Goal: Information Seeking & Learning: Learn about a topic

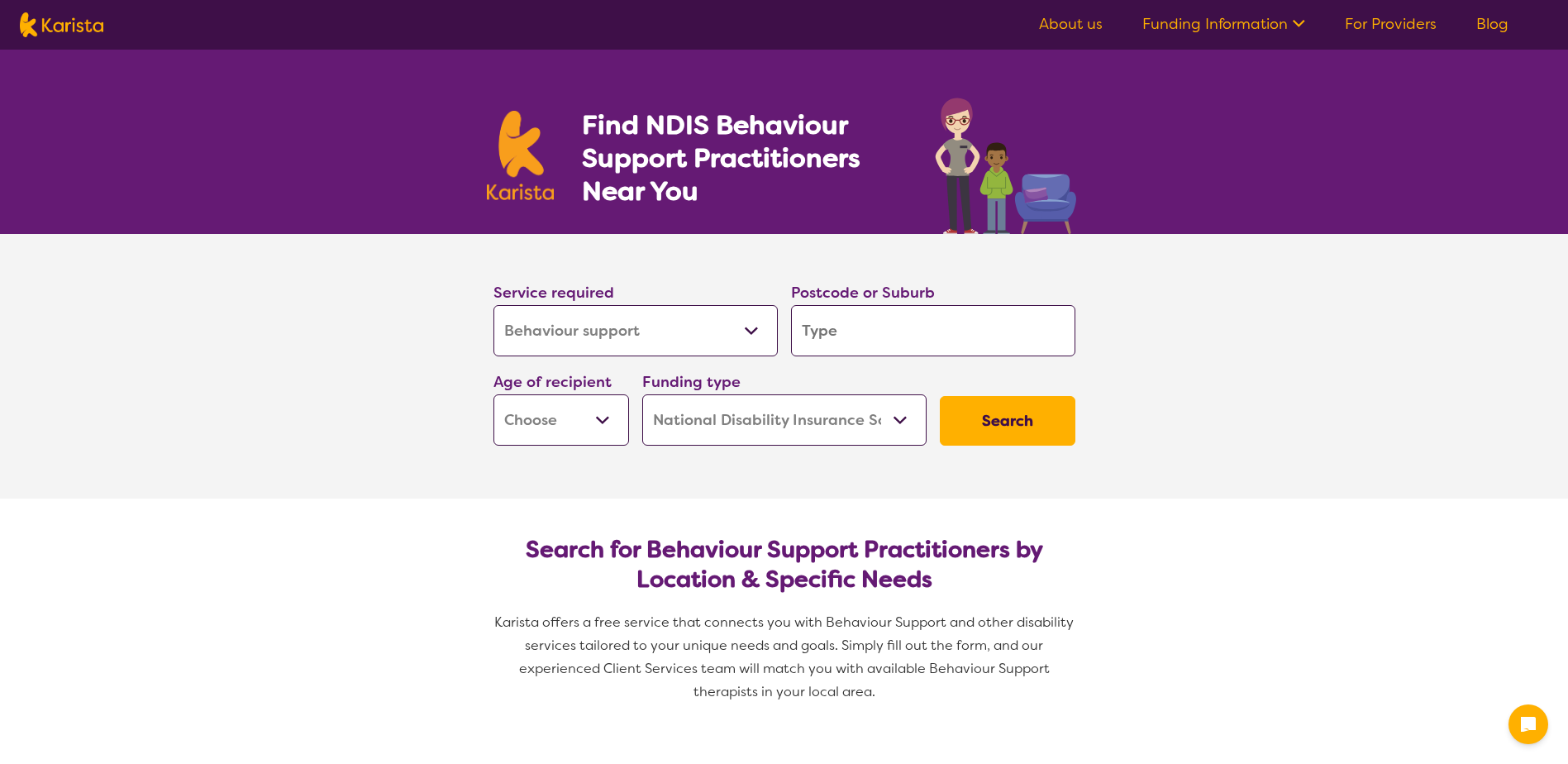
select select "Behaviour support"
select select "NDIS"
select select "Behaviour support"
select select "NDIS"
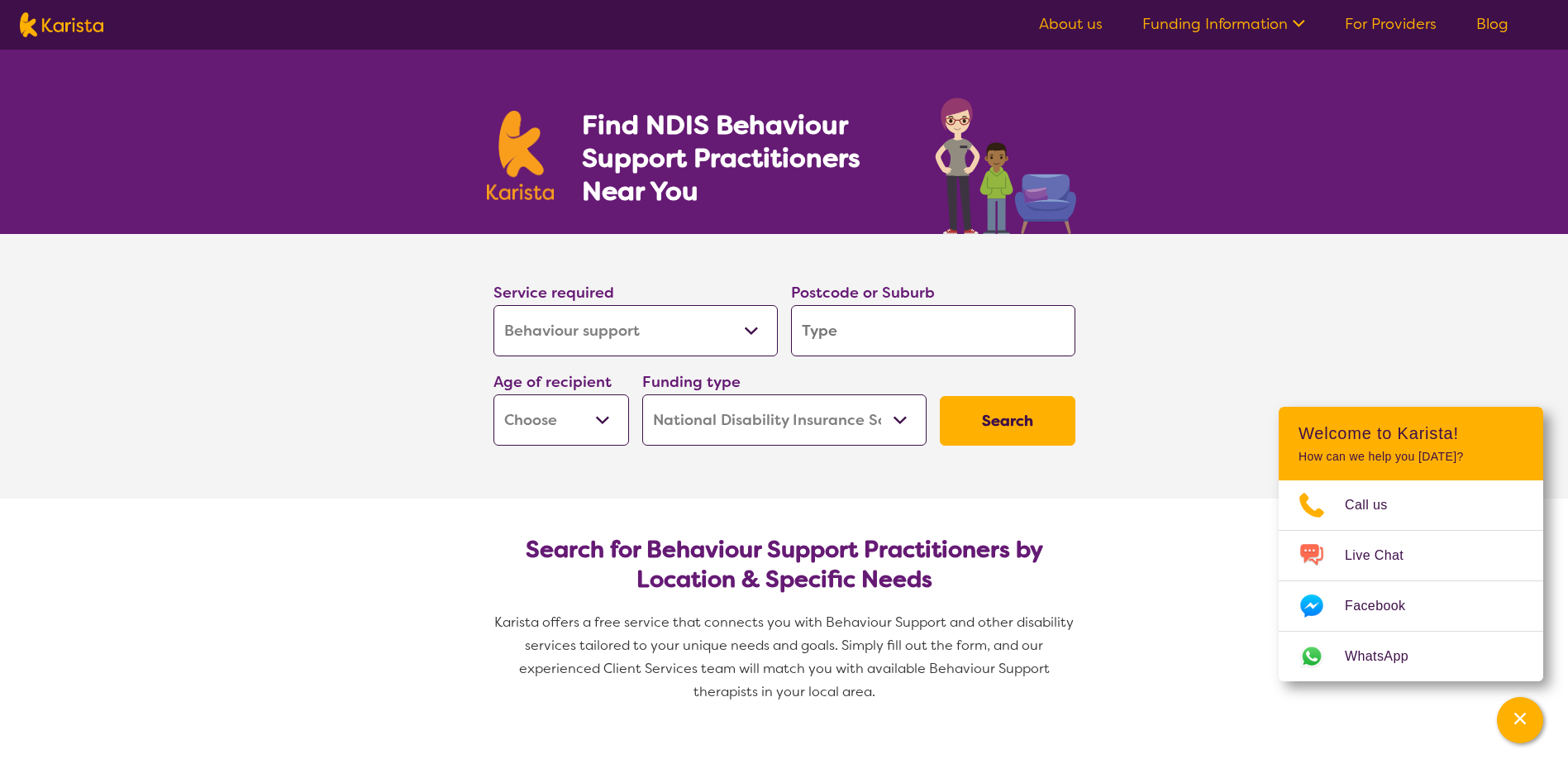
click at [848, 333] on input "search" at bounding box center [933, 331] width 284 height 52
type input "4"
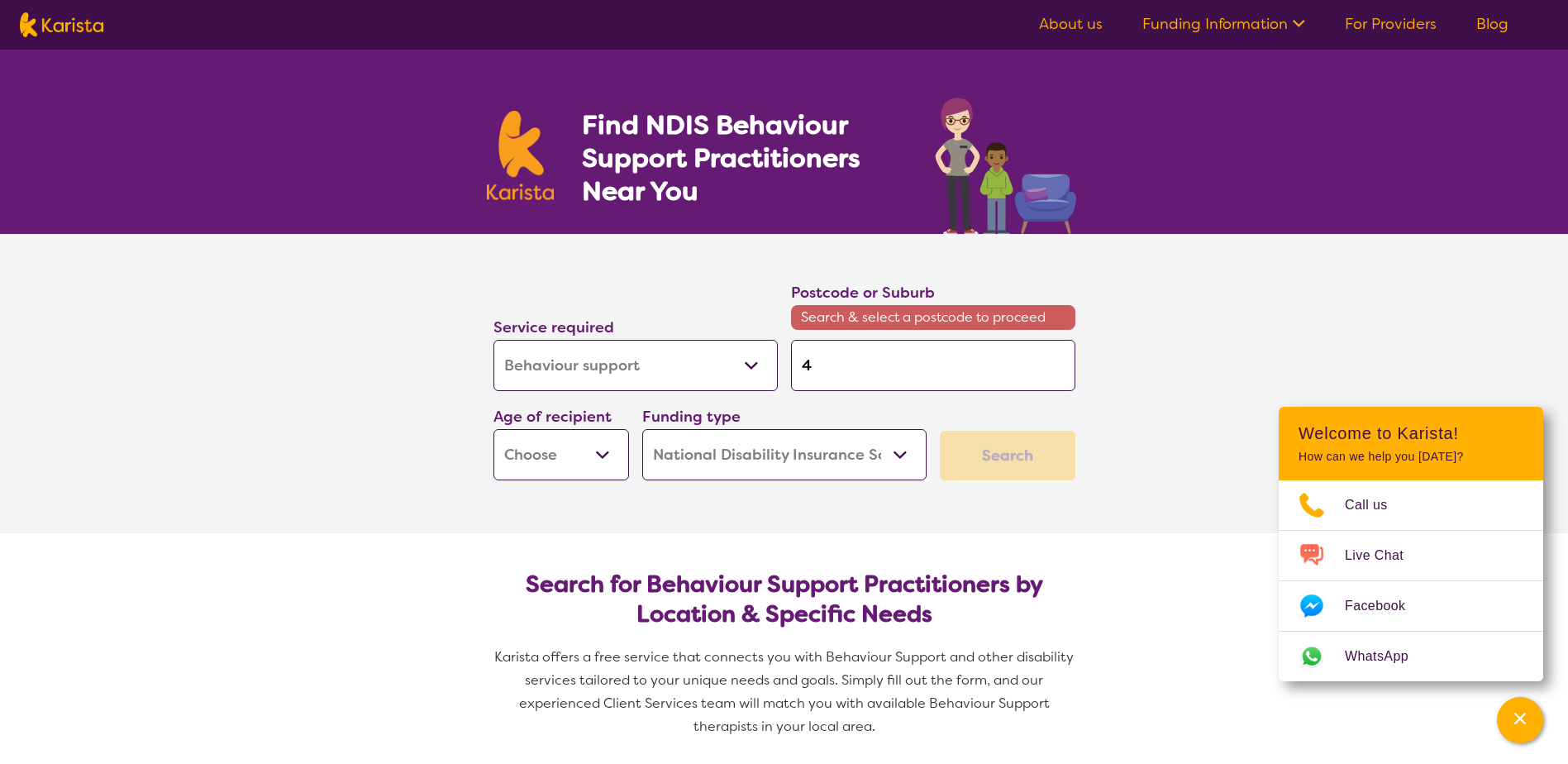
type input "45"
type input "455"
type input "4558"
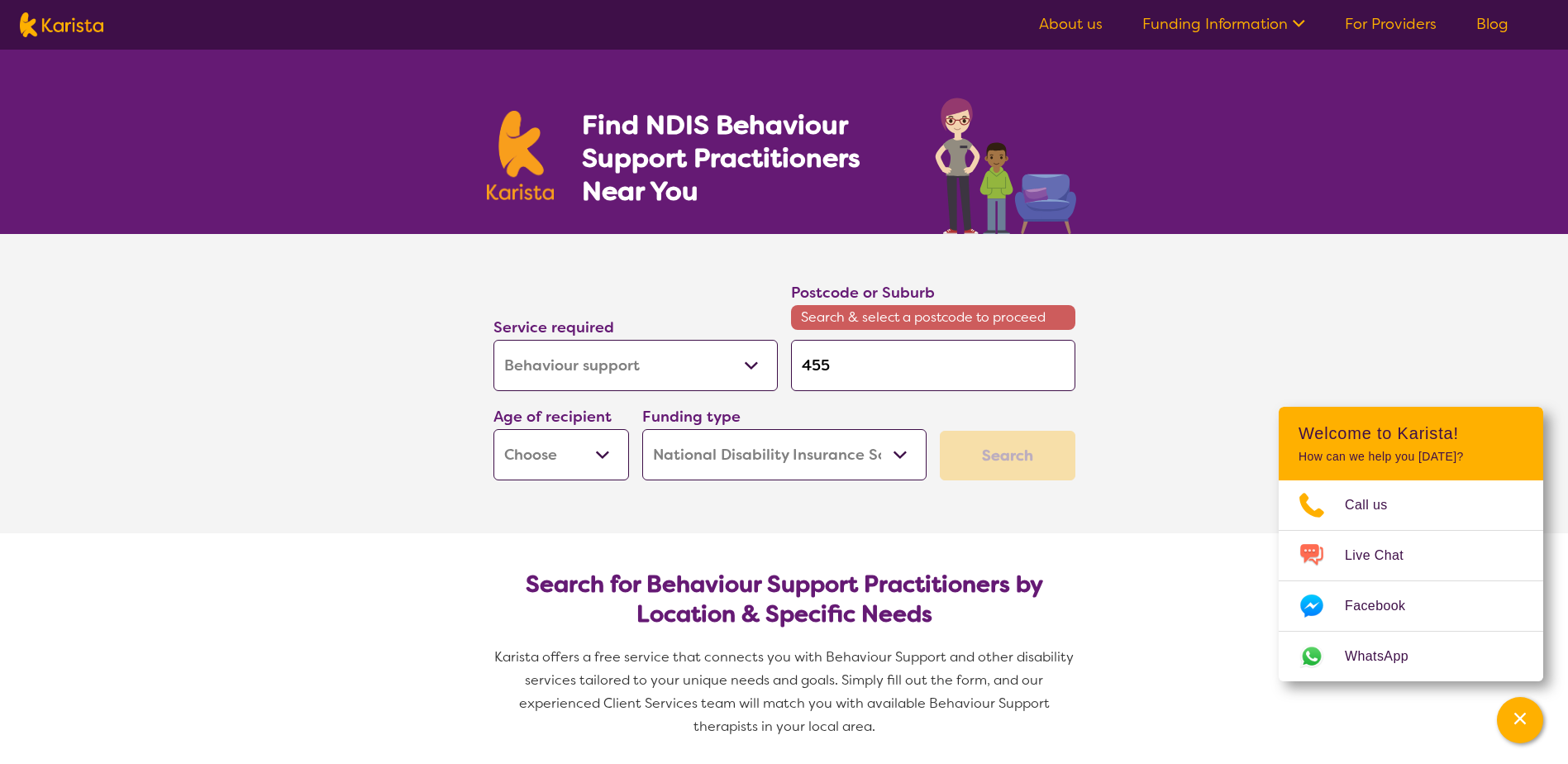
type input "4558"
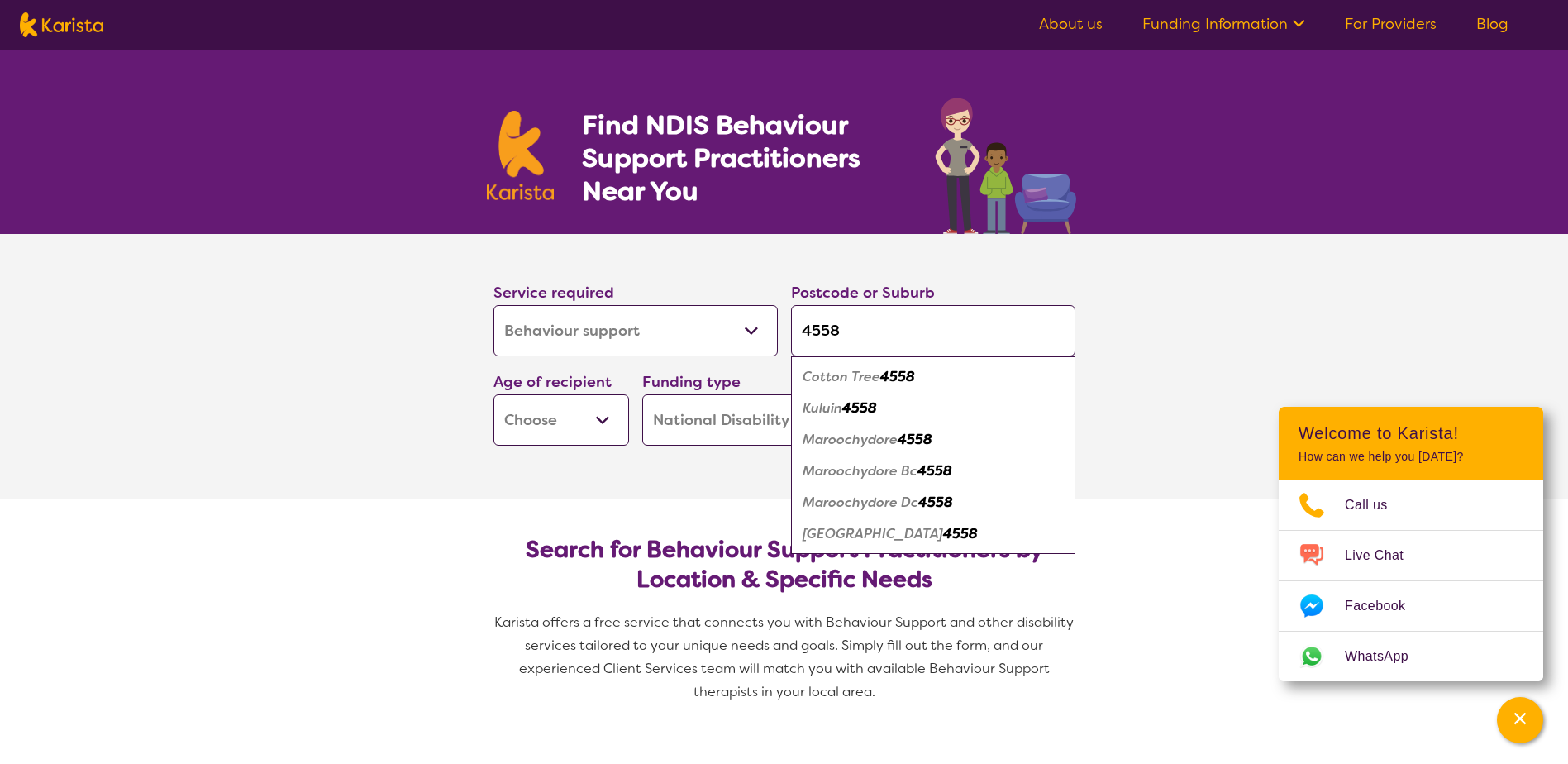
type input "4558"
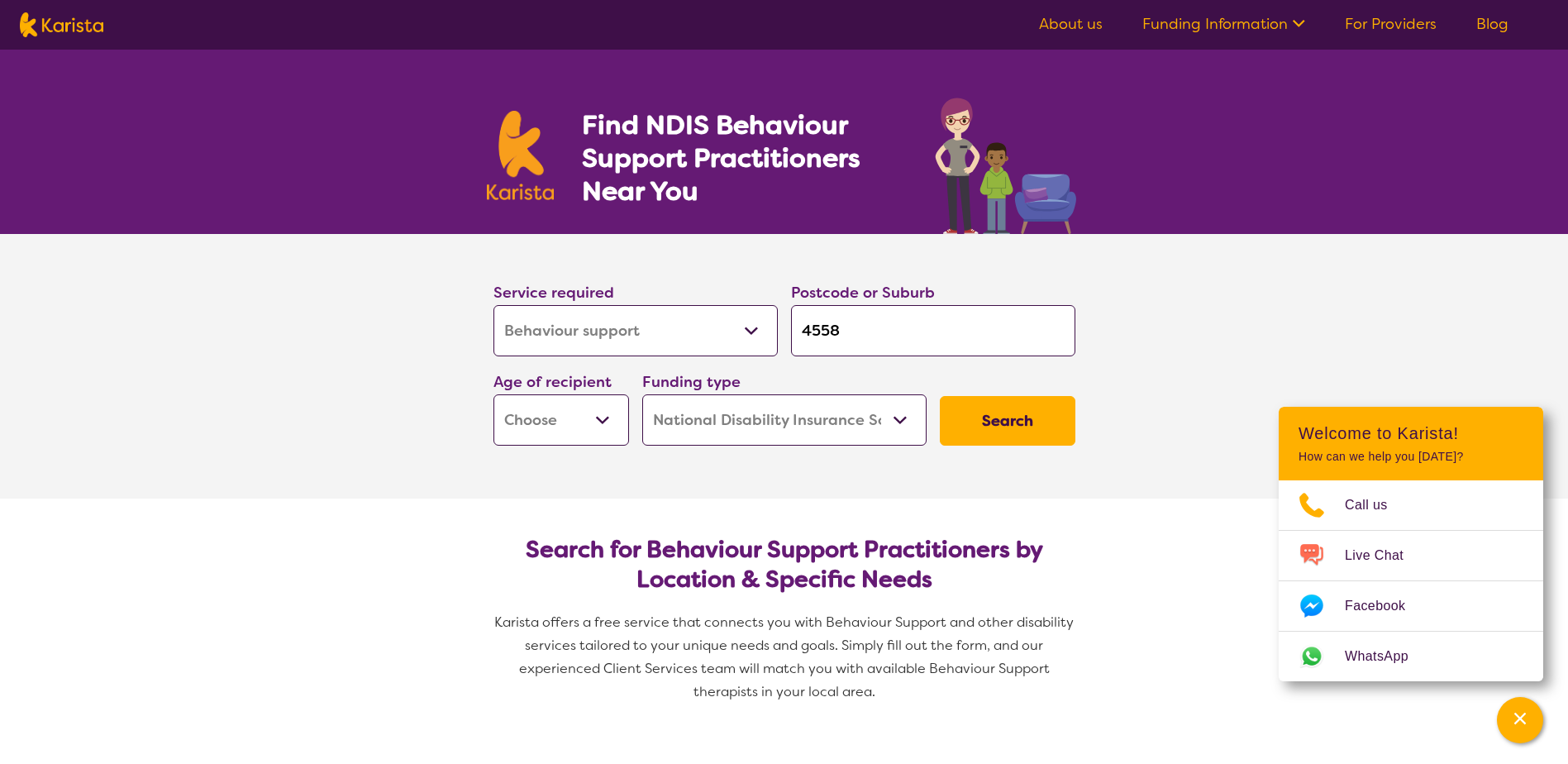
click at [606, 420] on select "Early Childhood - 0 to 9 Child - 10 to 11 Adolescent - 12 to 17 Adult - 18 to 6…" at bounding box center [562, 420] width 135 height 52
select select "AG"
click at [494, 394] on select "Early Childhood - 0 to 9 Child - 10 to 11 Adolescent - 12 to 17 Adult - 18 to 6…" at bounding box center [562, 420] width 135 height 52
select select "AG"
click at [1020, 425] on button "Search" at bounding box center [1007, 420] width 135 height 50
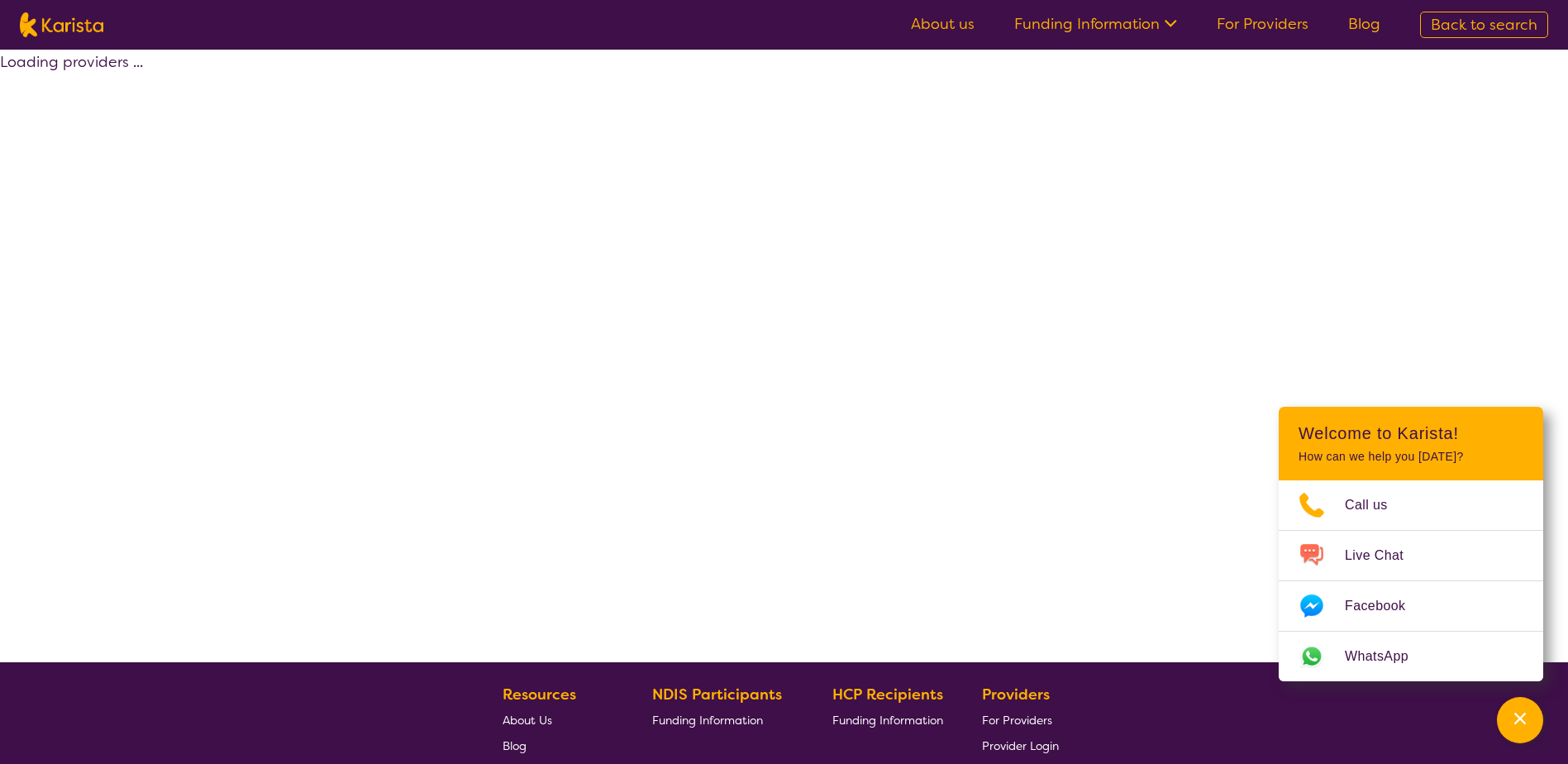
select select "by_score"
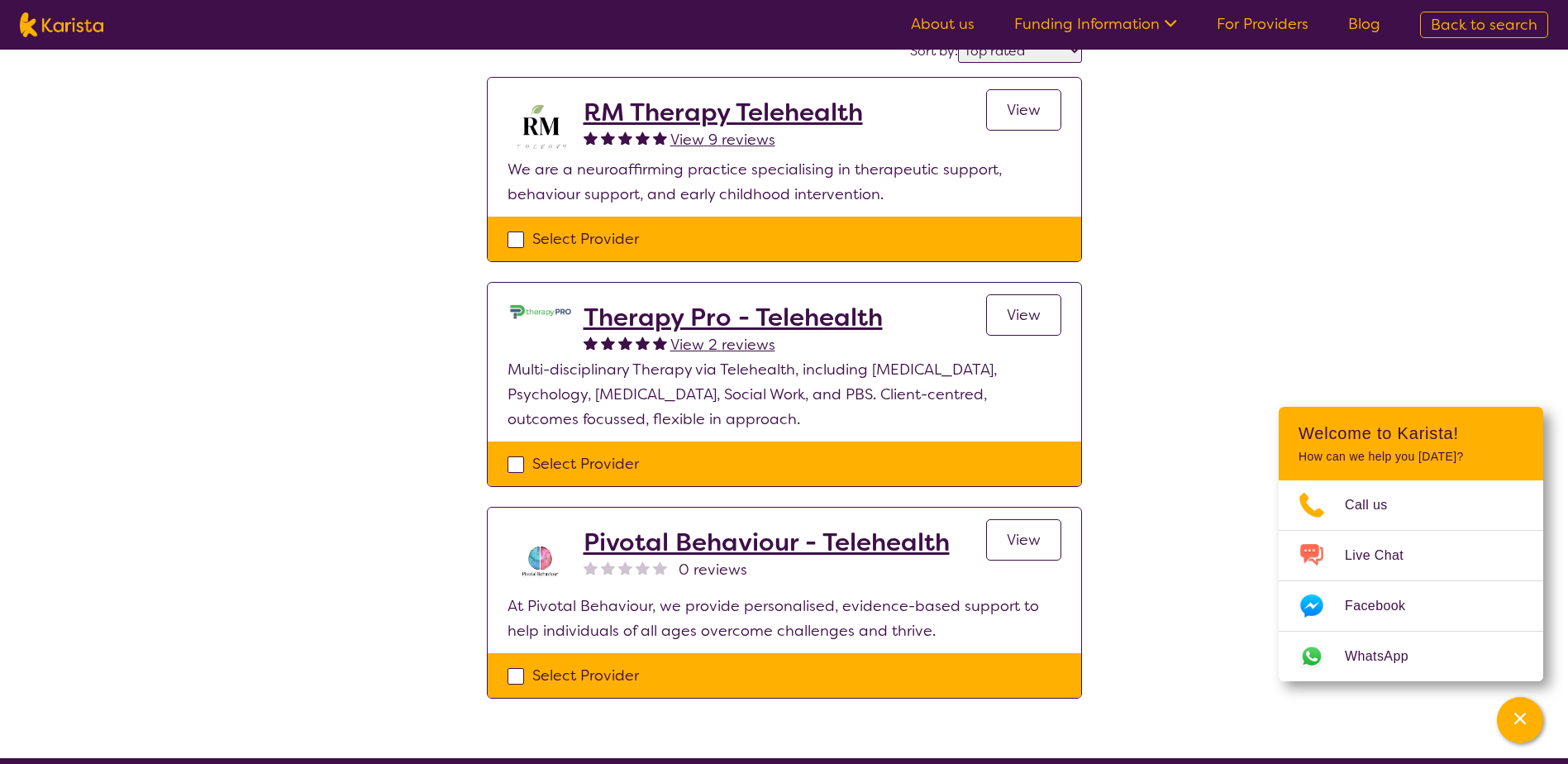
scroll to position [331, 0]
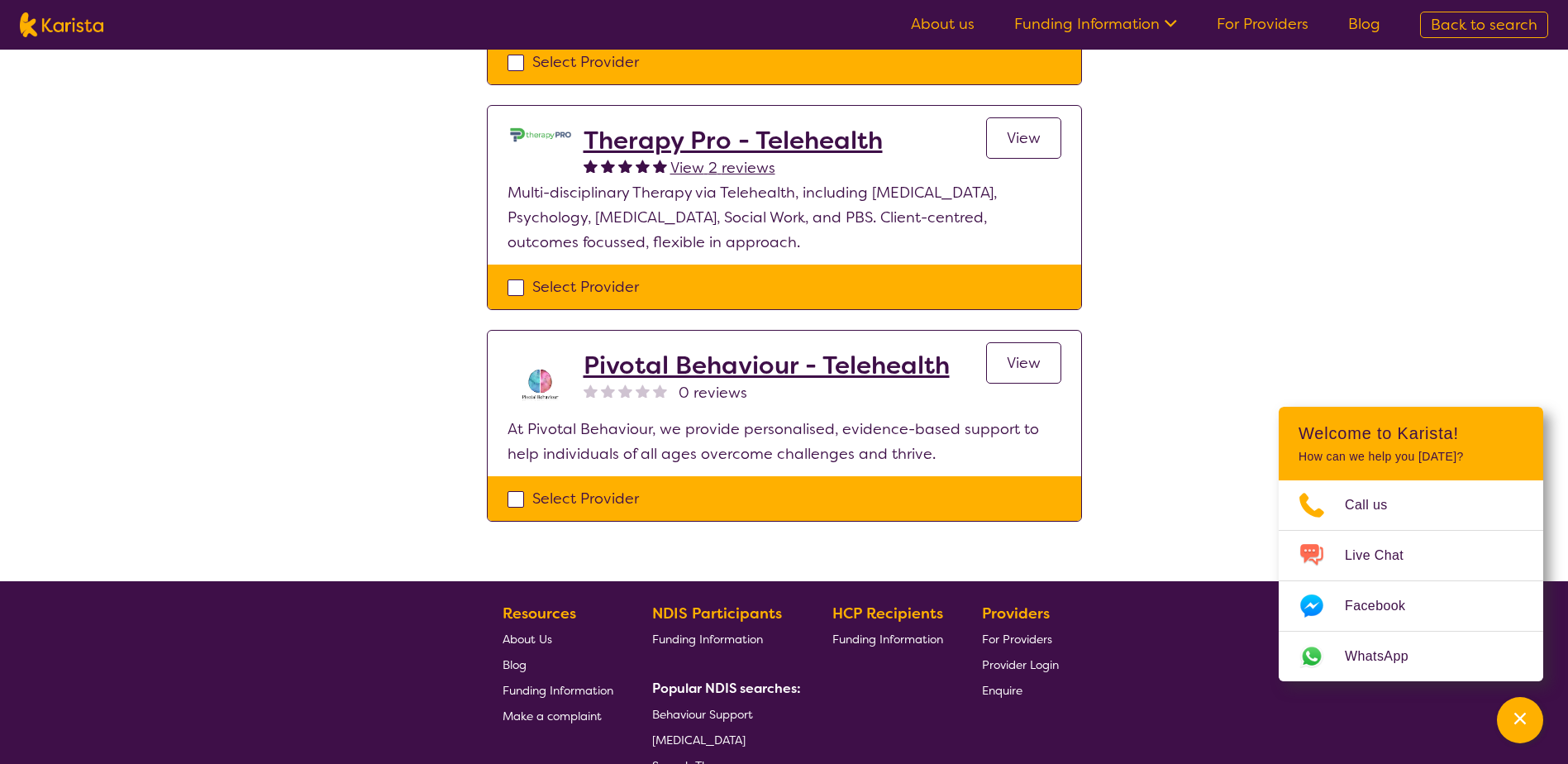
select select "Behaviour support"
select select "AG"
select select "NDIS"
select select "Behaviour support"
select select "AG"
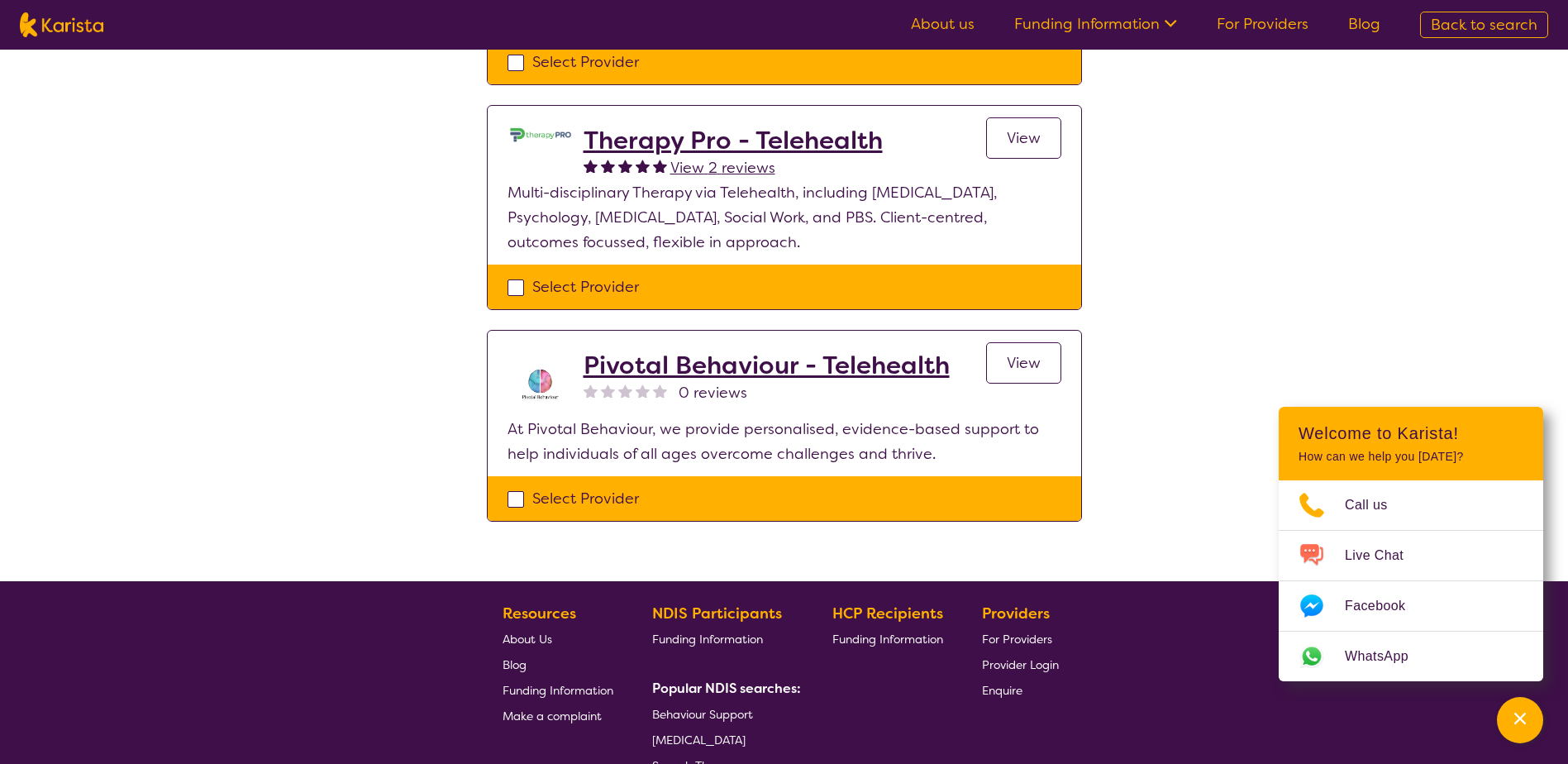
select select "NDIS"
